Goal: Transaction & Acquisition: Purchase product/service

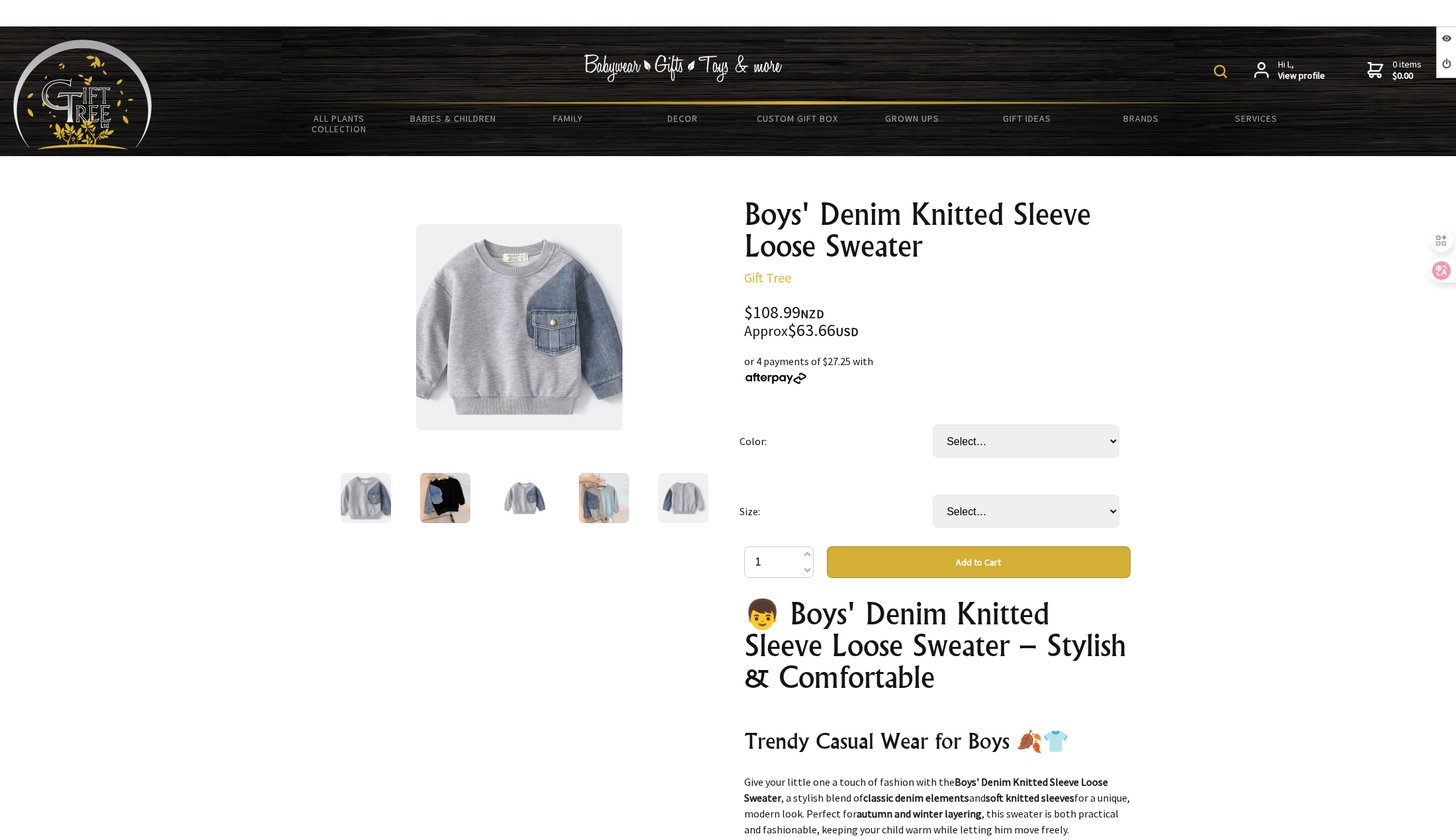
click at [1026, 459] on td "Select… Black Gray" at bounding box center [1029, 442] width 193 height 71
click at [1021, 446] on select "Select… Black Gray" at bounding box center [1027, 442] width 187 height 33
select select "Black"
click at [933, 425] on select "Select… Black Gray" at bounding box center [1027, 442] width 187 height 33
drag, startPoint x: 999, startPoint y: 507, endPoint x: 997, endPoint y: 515, distance: 8.2
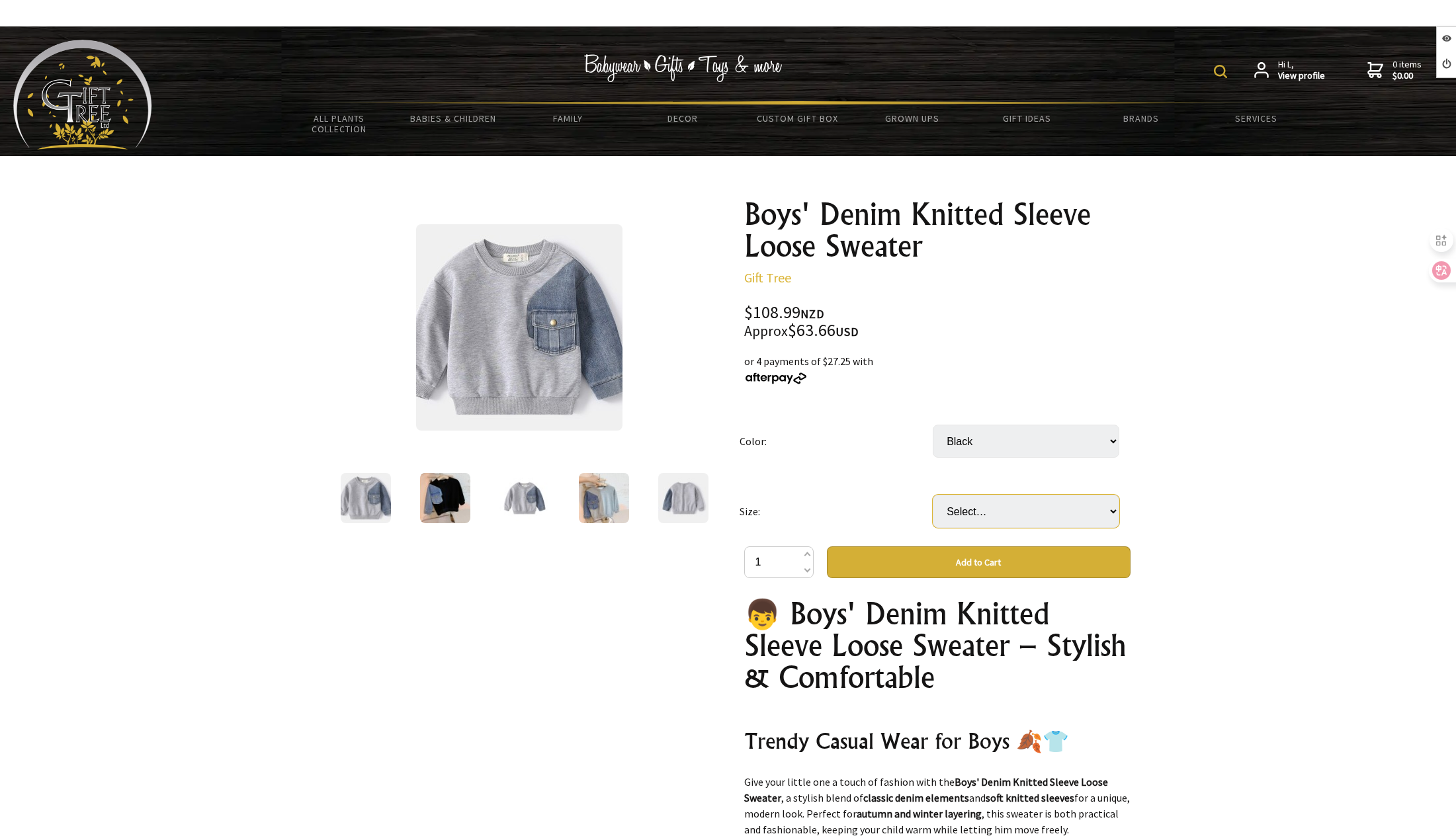
click at [999, 508] on select "Select… 18M 24M 3T 4T 6T 8T" at bounding box center [1027, 511] width 187 height 33
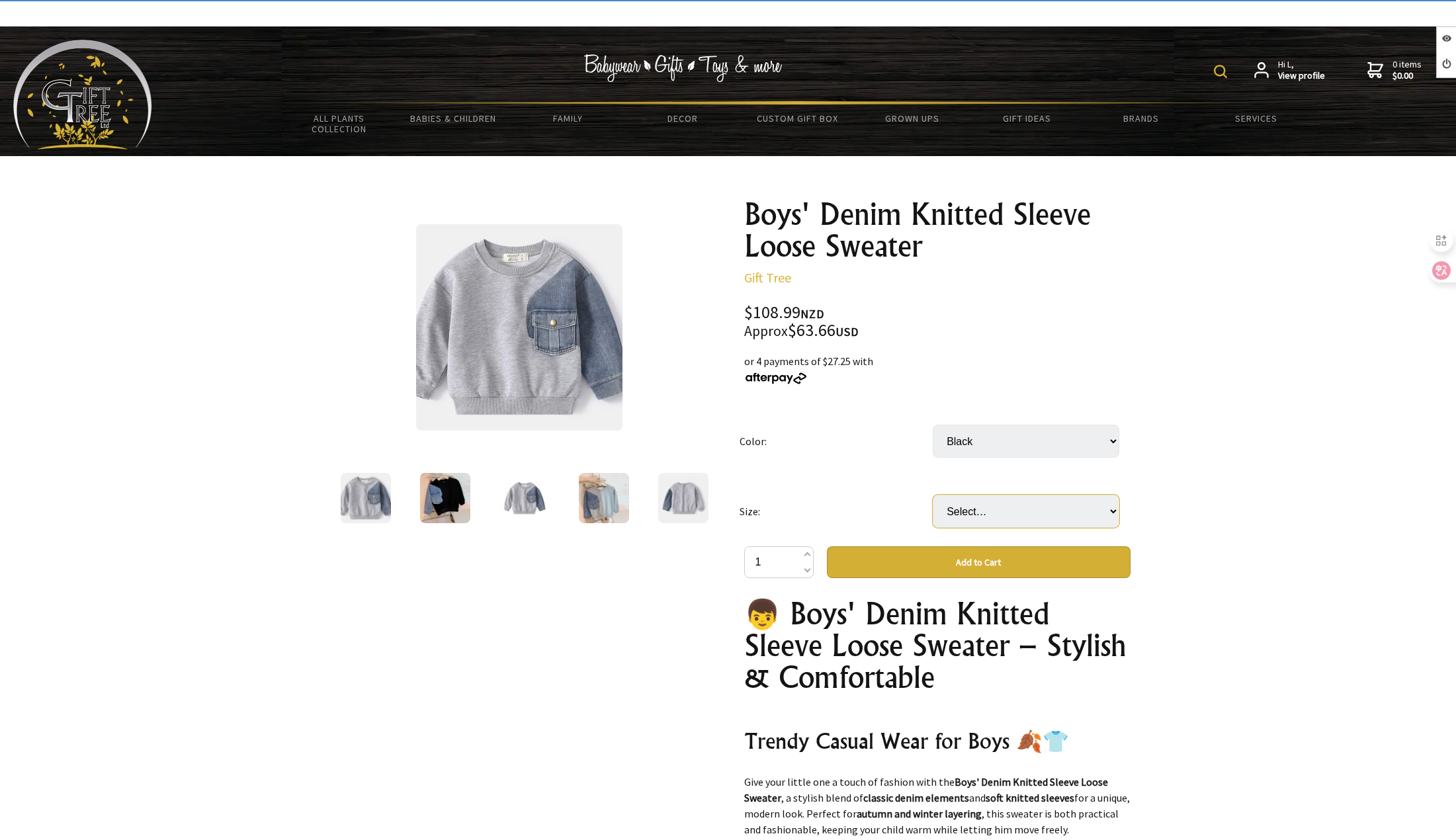
select select "3T"
click at [933, 494] on select "Select… 18M 24M 3T 4T 6T 8T" at bounding box center [1027, 511] width 187 height 33
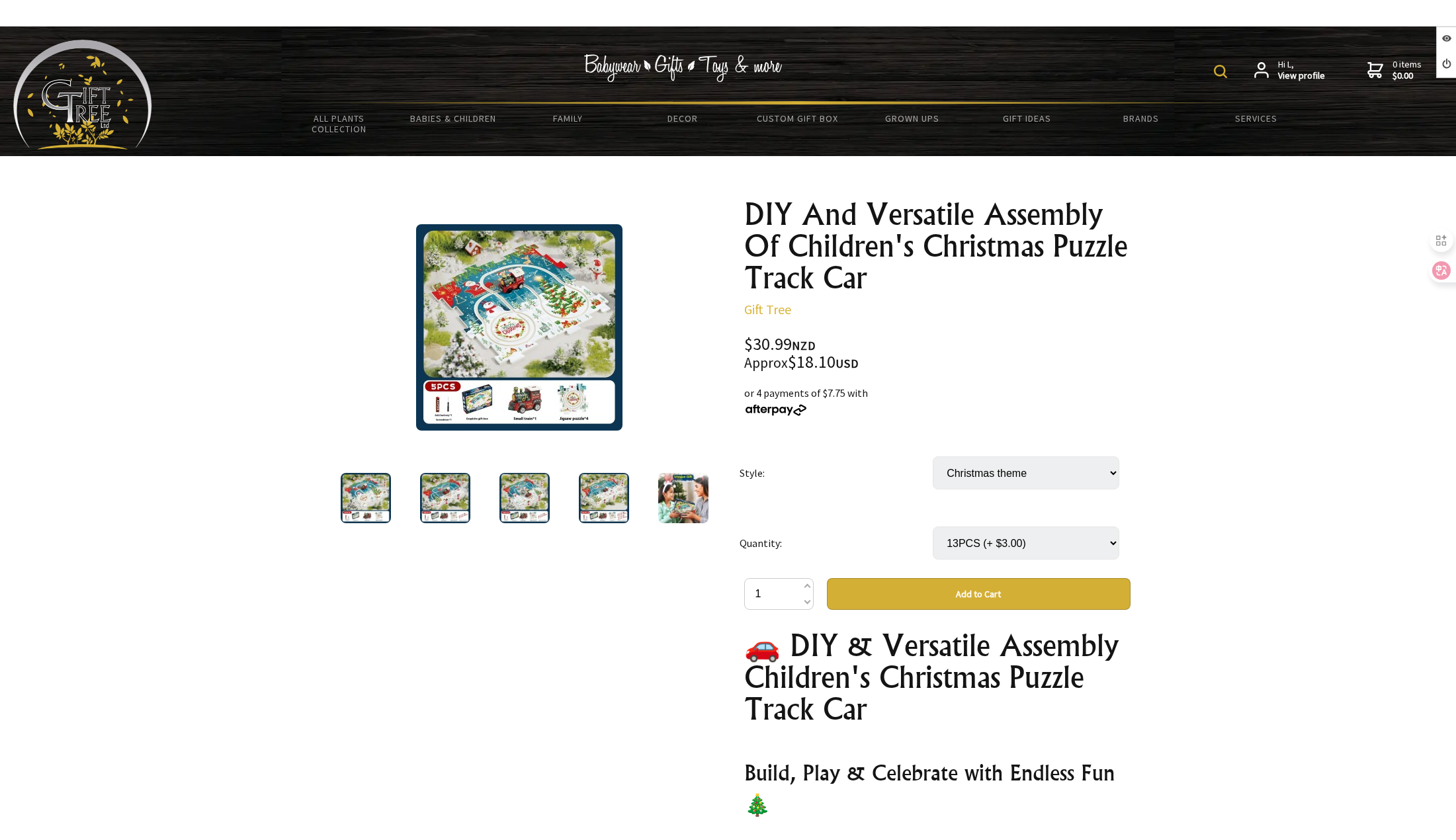
select select "Christmas theme"
select select "13PCS"
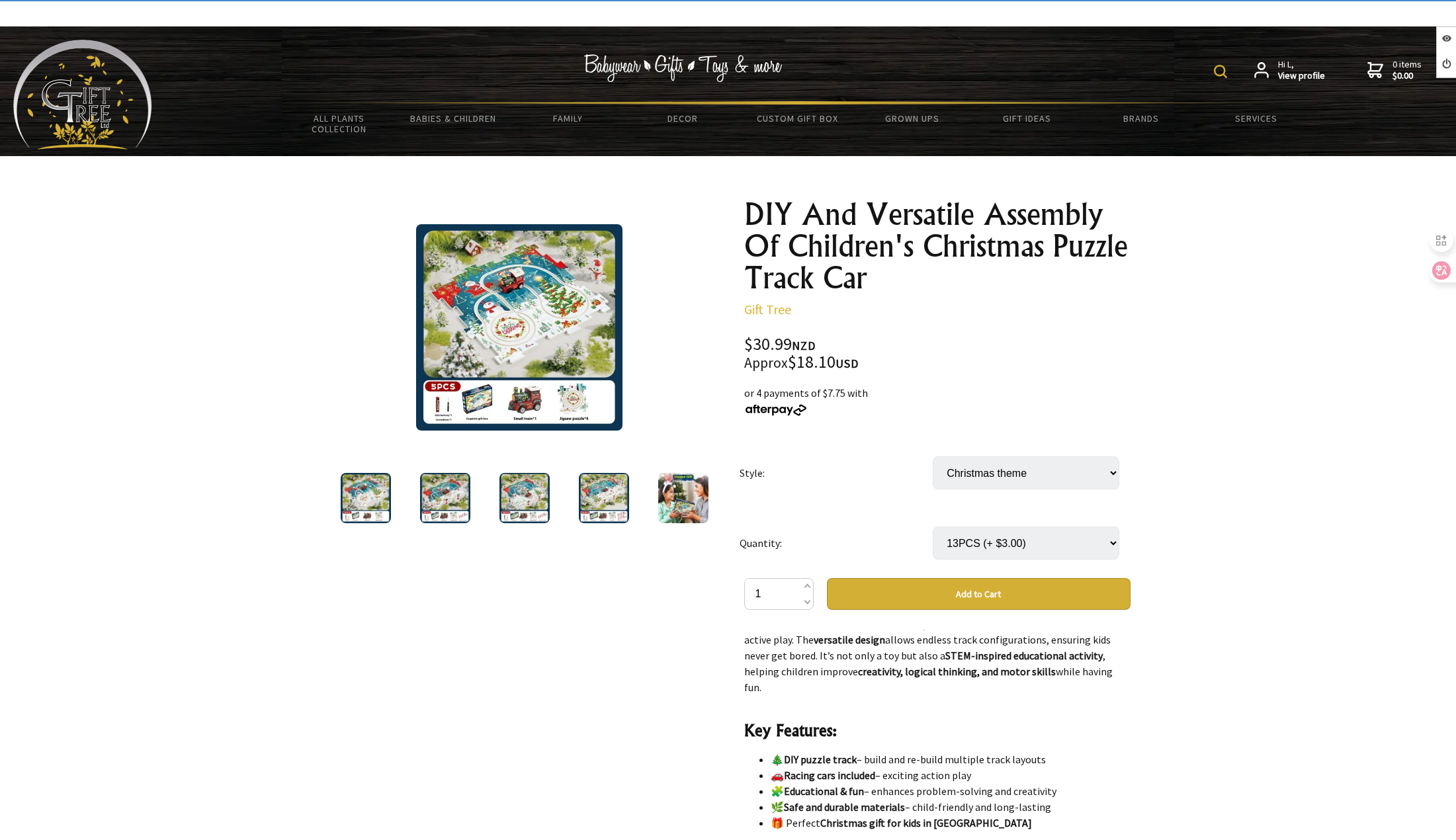
scroll to position [727, 0]
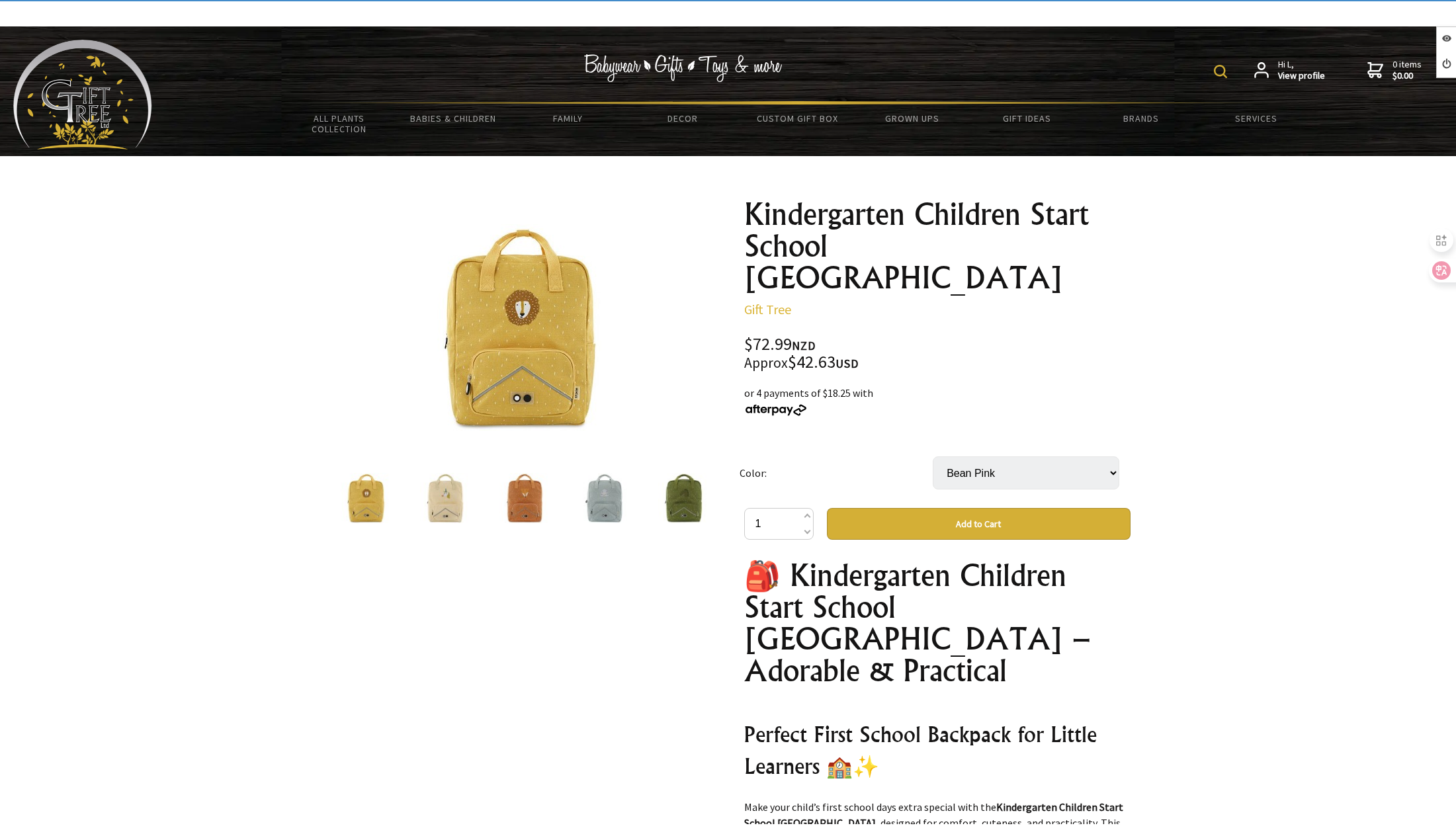
select select "Bean Pink"
